Goal: Information Seeking & Learning: Learn about a topic

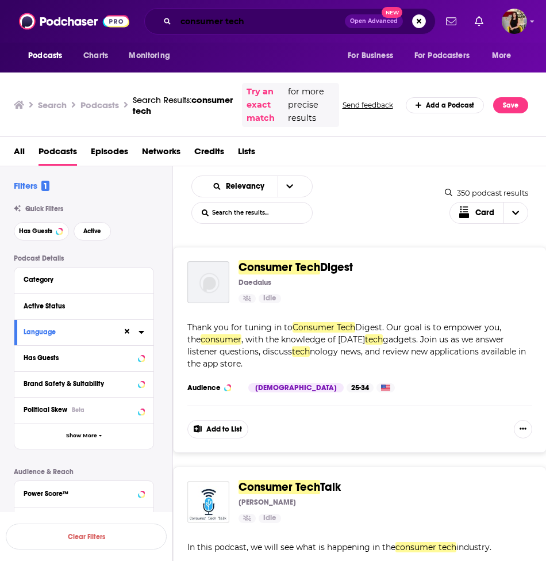
click at [262, 22] on input "consumer tech" at bounding box center [260, 21] width 169 height 18
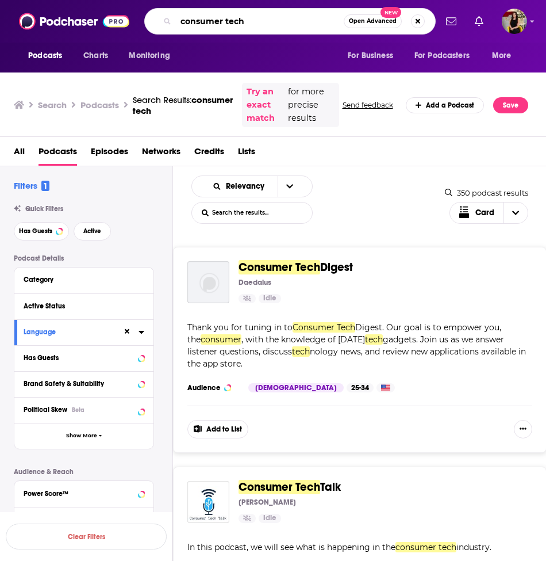
click at [262, 22] on input "consumer tech" at bounding box center [260, 21] width 168 height 18
type input "creditors' corner"
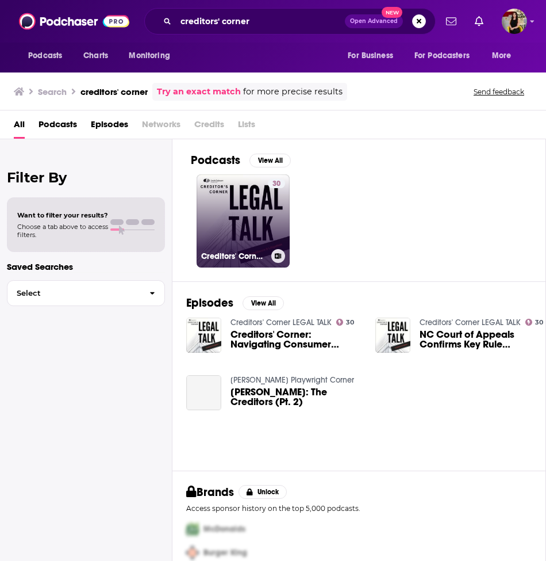
click at [259, 233] on link "30 Creditors' Corner LEGAL TALK" at bounding box center [243, 220] width 93 height 93
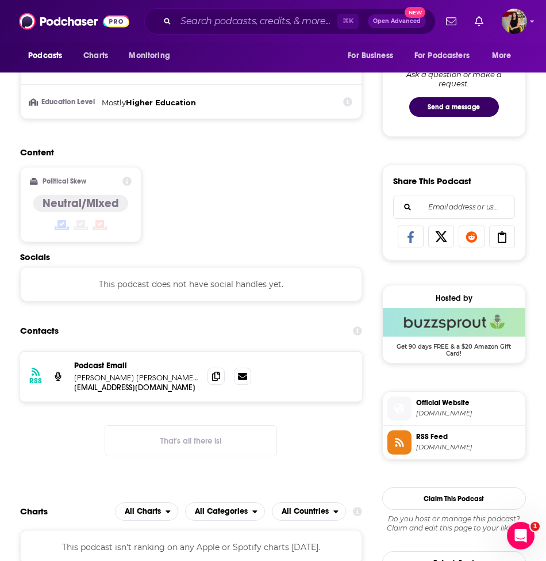
scroll to position [593, 0]
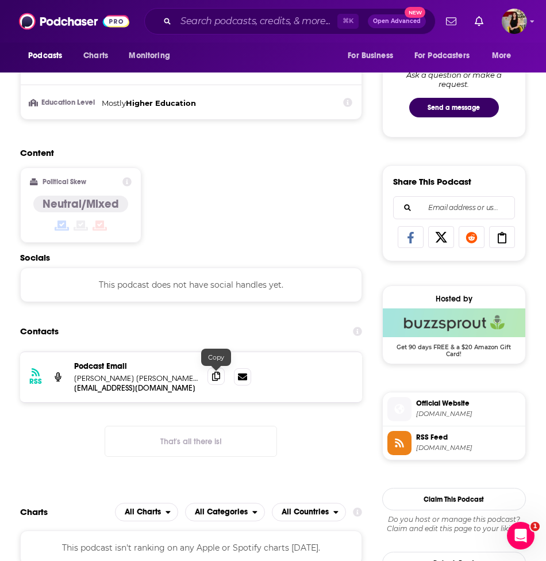
click at [211, 376] on span at bounding box center [216, 375] width 17 height 17
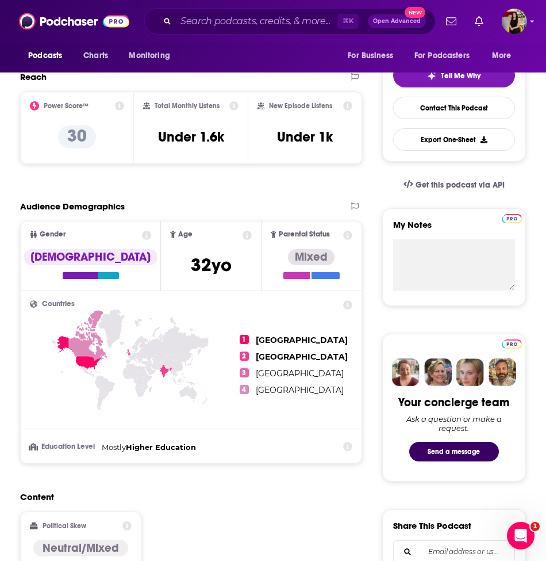
scroll to position [0, 0]
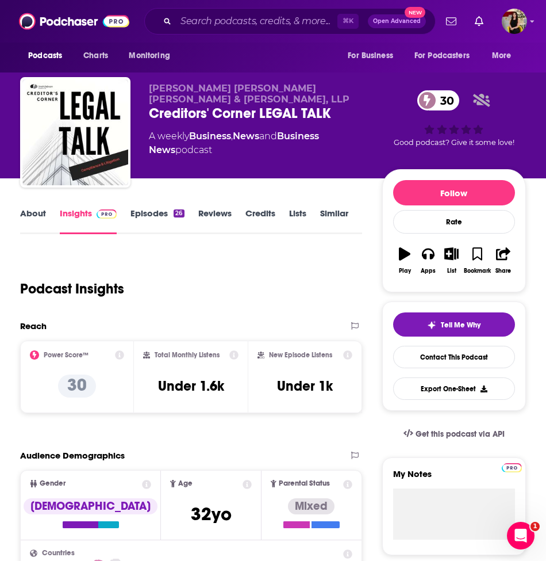
click at [156, 209] on link "Episodes 26" at bounding box center [157, 221] width 53 height 26
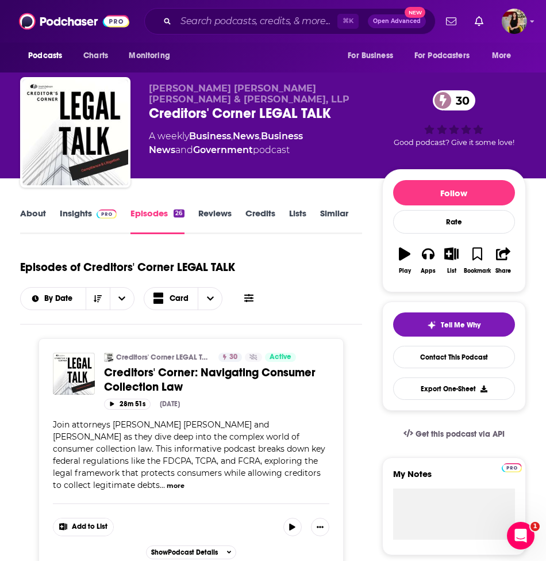
click at [66, 212] on link "Insights" at bounding box center [88, 221] width 57 height 26
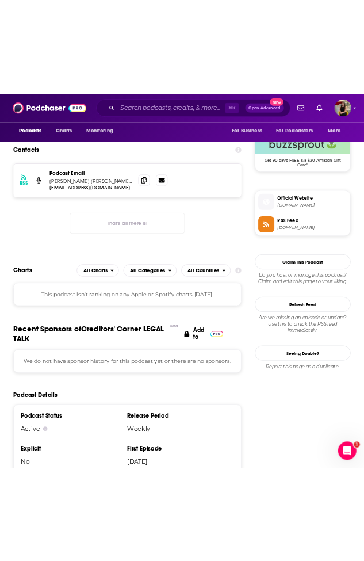
scroll to position [839, 0]
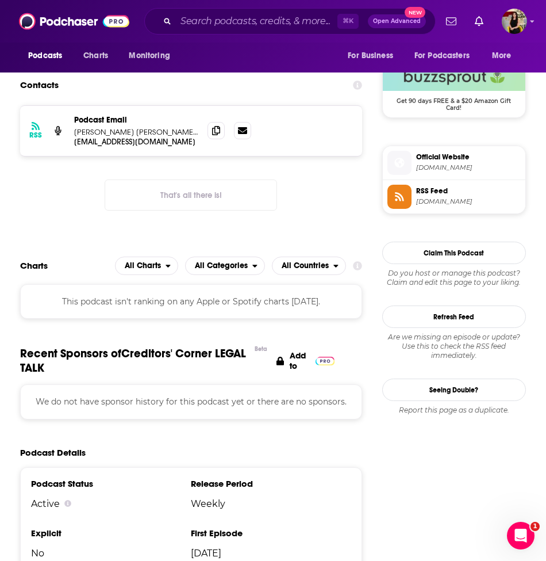
click at [181, 132] on p "[PERSON_NAME] [PERSON_NAME] [PERSON_NAME] & [PERSON_NAME], LLP" at bounding box center [136, 132] width 124 height 10
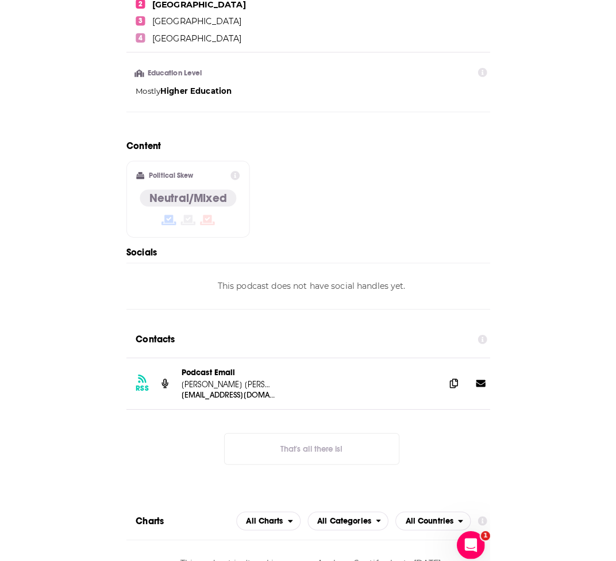
scroll to position [0, 0]
